Goal: Task Accomplishment & Management: Manage account settings

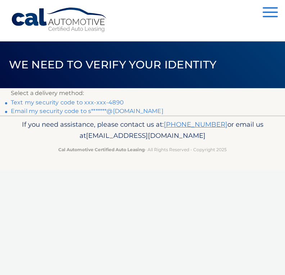
click at [96, 101] on link "Text my security code to xxx-xxx-4890" at bounding box center [67, 102] width 113 height 7
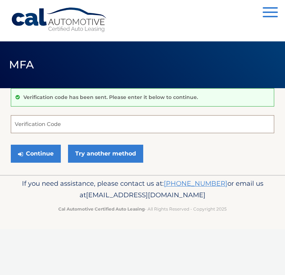
click at [53, 123] on input "Verification Code" at bounding box center [142, 124] width 263 height 18
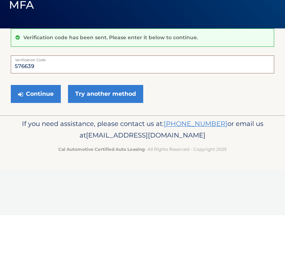
type input "576639"
click at [43, 144] on button "Continue" at bounding box center [36, 153] width 50 height 18
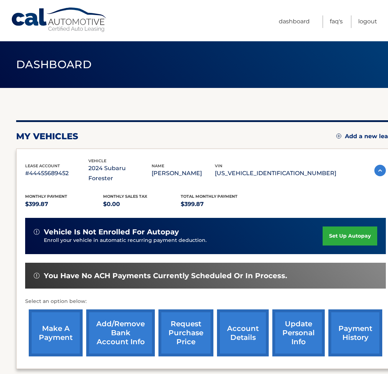
click at [58, 323] on link "make a payment" at bounding box center [56, 333] width 54 height 47
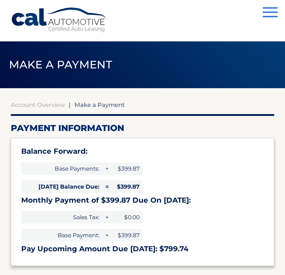
select select "YjA0MzA5NTUtZGYwZi00ZmFjLWFmMmItZjM4ZDEyNDQ3MTky"
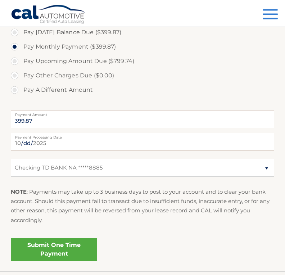
scroll to position [259, 0]
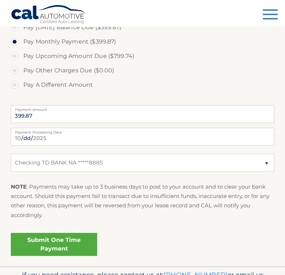
click at [69, 244] on link "Submit One Time Payment" at bounding box center [54, 243] width 86 height 23
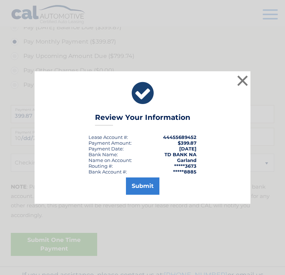
click at [146, 194] on button "Submit" at bounding box center [142, 185] width 33 height 17
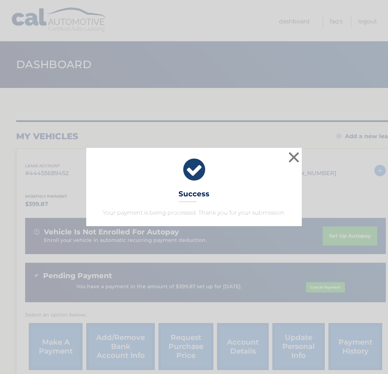
click at [297, 155] on button "×" at bounding box center [294, 157] width 14 height 14
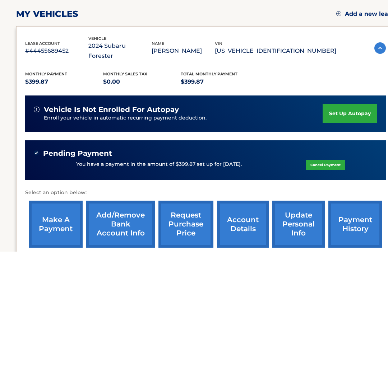
scroll to position [57, 0]
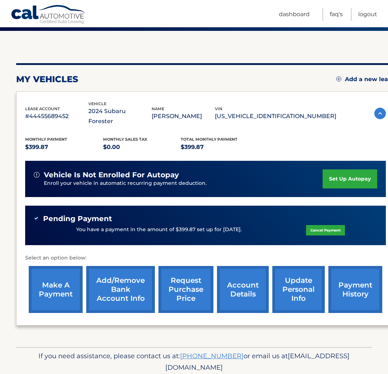
click at [369, 12] on link "Logout" at bounding box center [367, 14] width 19 height 13
